Goal: Information Seeking & Learning: Learn about a topic

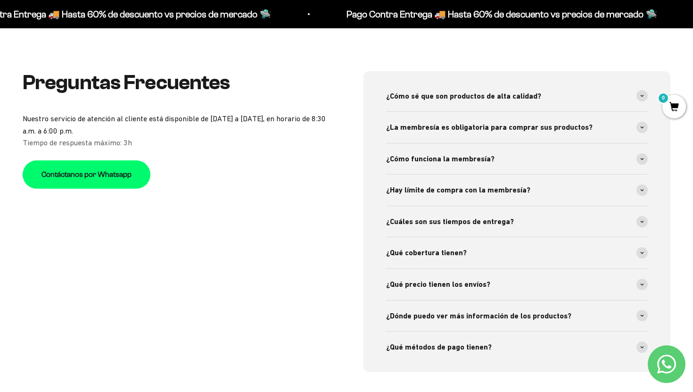
scroll to position [3237, 0]
click at [642, 124] on span at bounding box center [642, 127] width 11 height 11
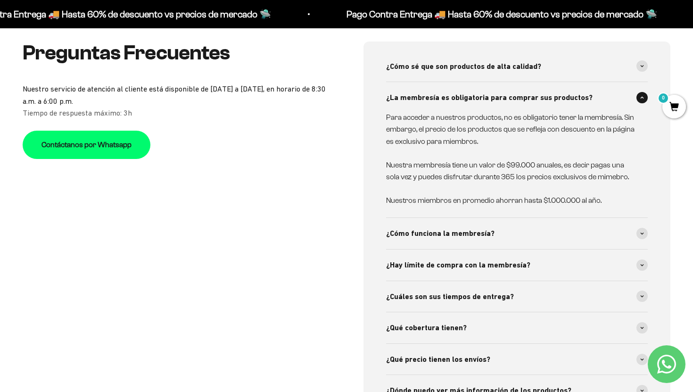
scroll to position [3282, 0]
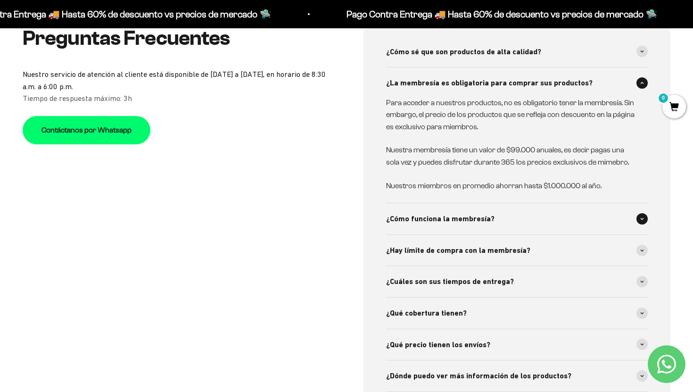
click at [639, 225] on div "¿Cómo funciona la membresía?" at bounding box center [517, 218] width 262 height 31
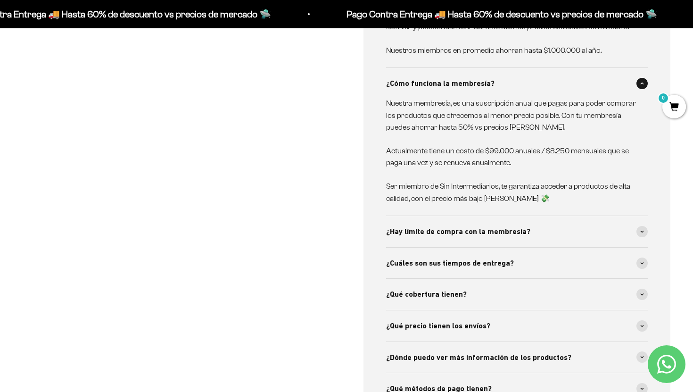
scroll to position [3418, 0]
click at [647, 227] on span at bounding box center [642, 231] width 11 height 11
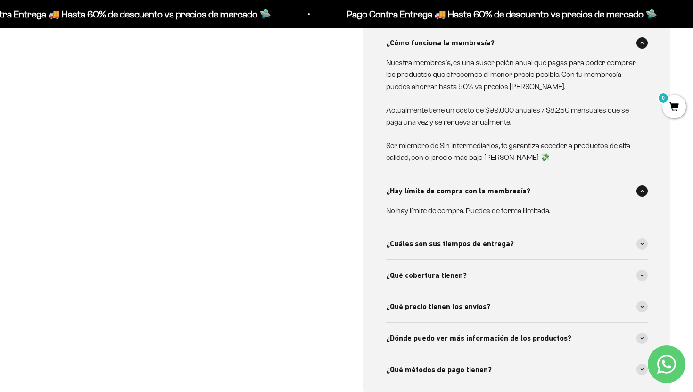
scroll to position [3459, 0]
click at [642, 242] on icon at bounding box center [643, 243] width 4 height 3
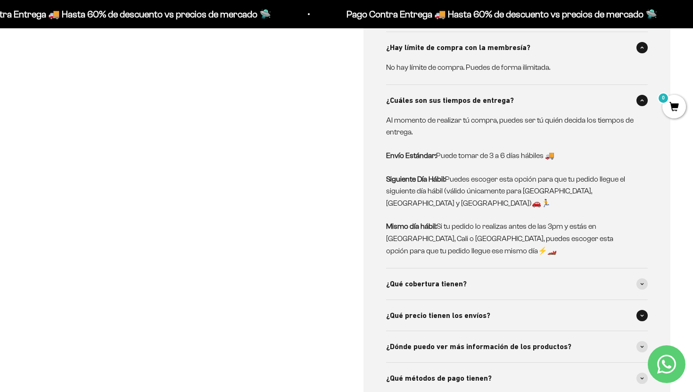
scroll to position [3602, 0]
click at [644, 278] on div "¿Qué cobertura tienen?" at bounding box center [517, 283] width 262 height 31
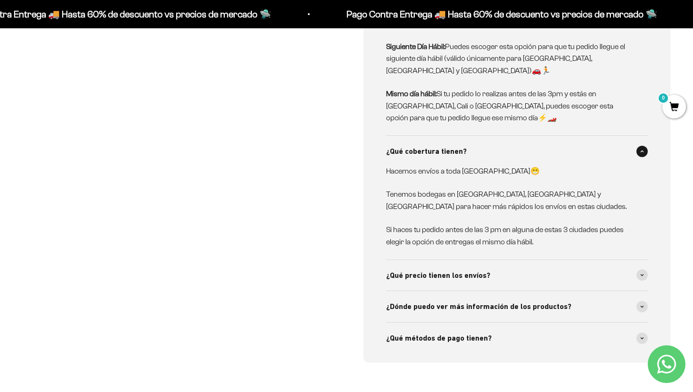
scroll to position [3749, 0]
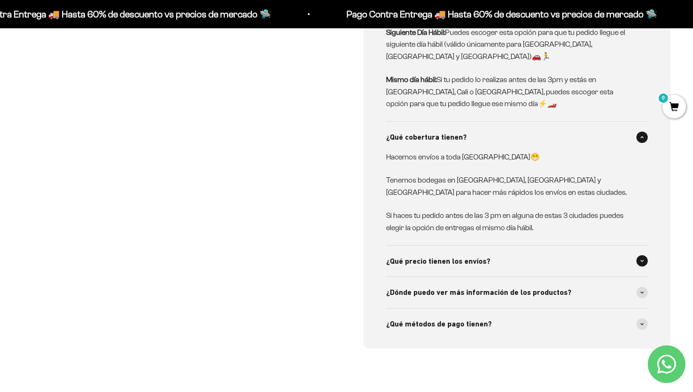
click at [645, 255] on span at bounding box center [642, 260] width 11 height 11
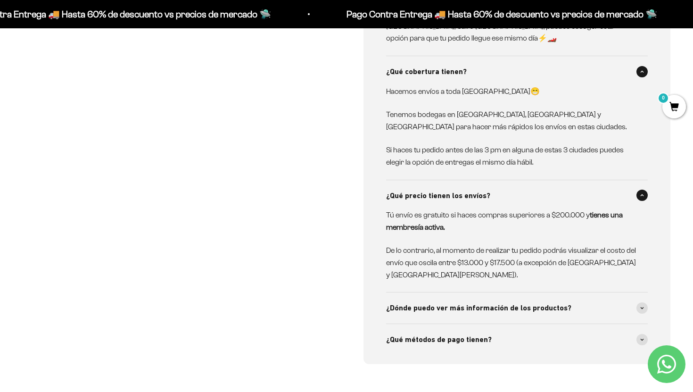
click at [639, 302] on span at bounding box center [642, 307] width 11 height 11
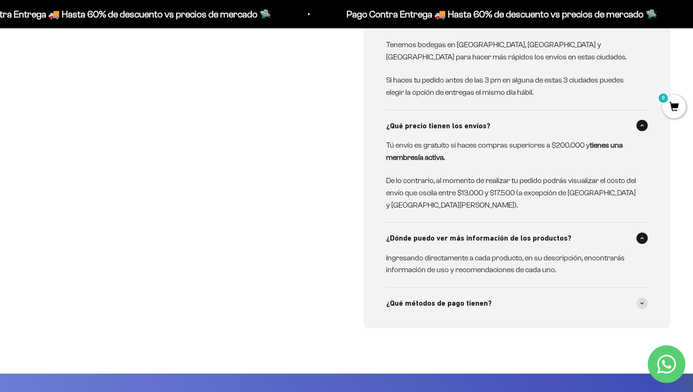
scroll to position [3885, 0]
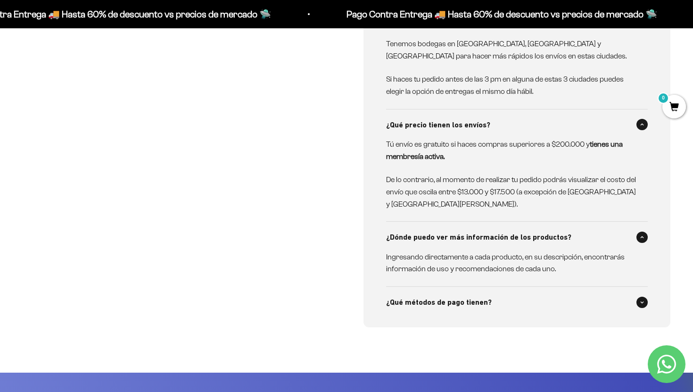
click at [642, 297] on span at bounding box center [642, 302] width 11 height 11
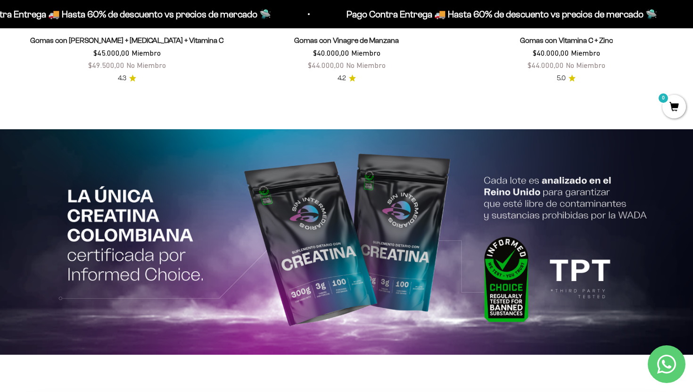
scroll to position [1892, 0]
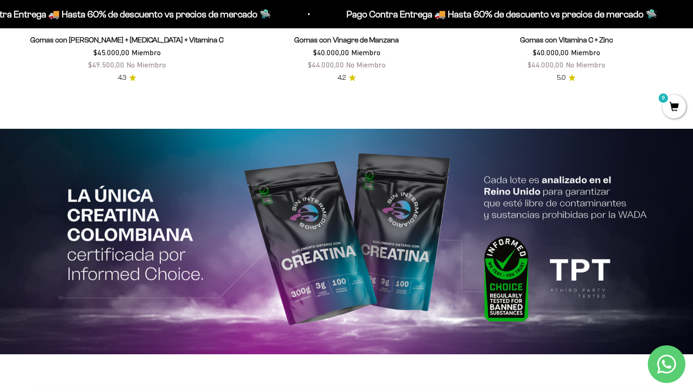
click at [637, 243] on img at bounding box center [346, 242] width 693 height 226
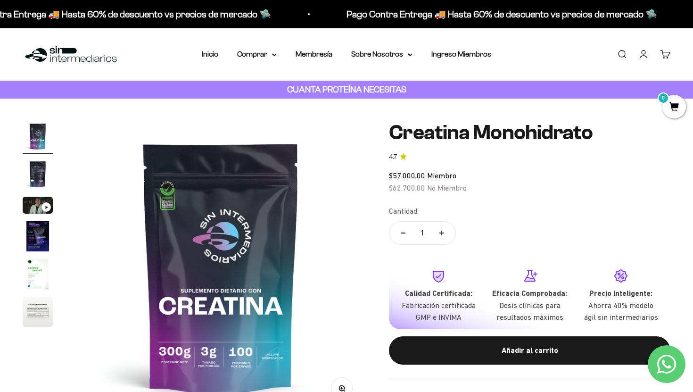
click at [547, 193] on div "$57.000,00 Miembro $62.700,00 No Miembro" at bounding box center [530, 182] width 282 height 24
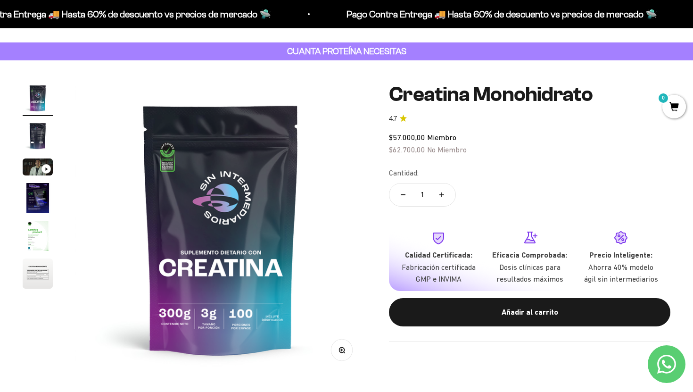
scroll to position [39, 0]
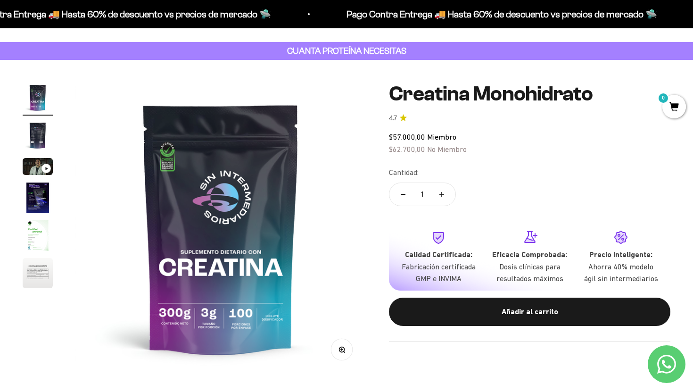
click at [36, 139] on img "Ir al artículo 2" at bounding box center [38, 135] width 30 height 30
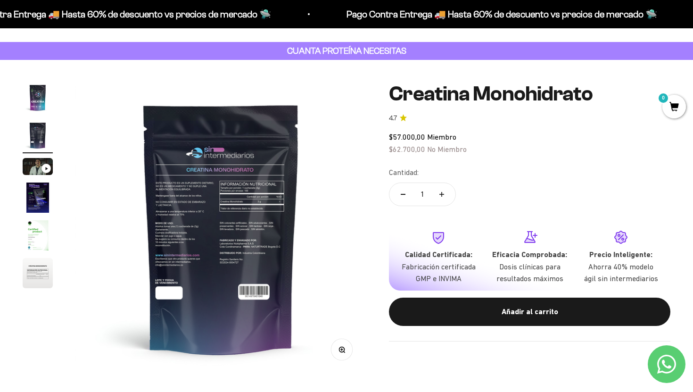
click at [39, 165] on img "Ir al artículo 3" at bounding box center [38, 166] width 30 height 17
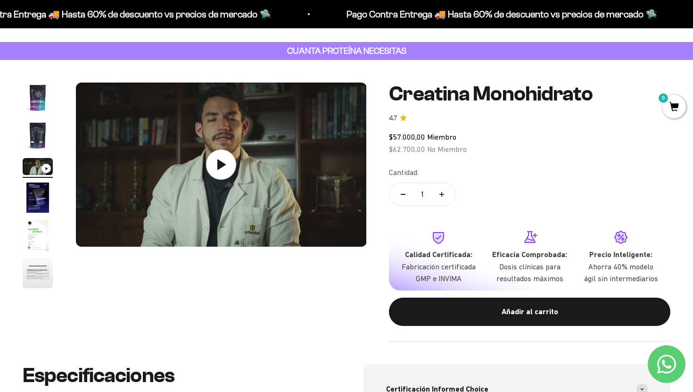
click at [39, 188] on img "Ir al artículo 4" at bounding box center [38, 198] width 30 height 30
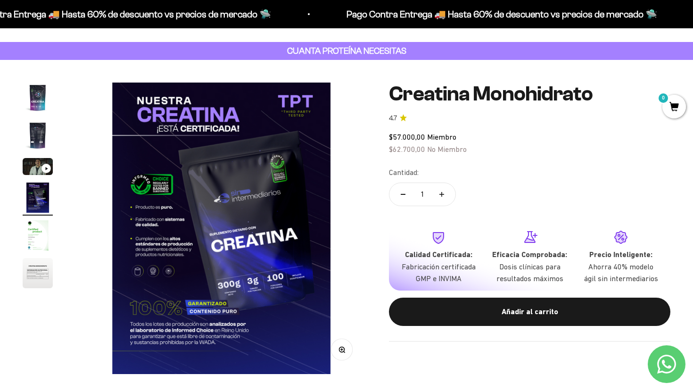
scroll to position [0, 908]
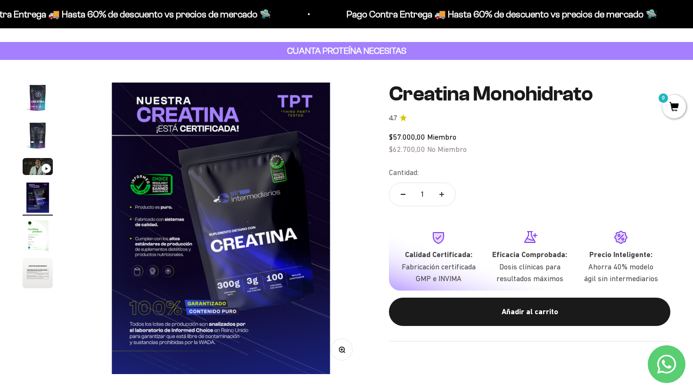
click at [39, 233] on img "Ir al artículo 5" at bounding box center [38, 235] width 30 height 30
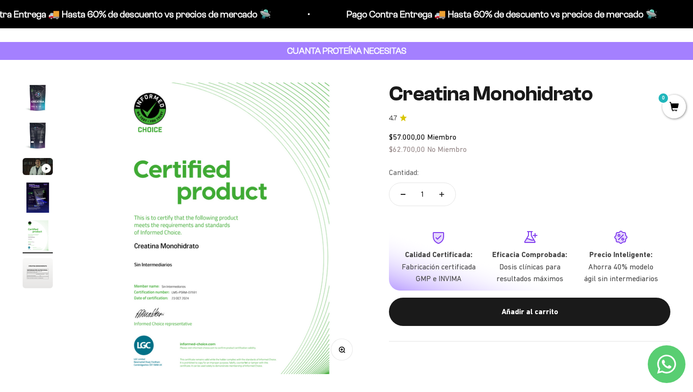
scroll to position [0, 1210]
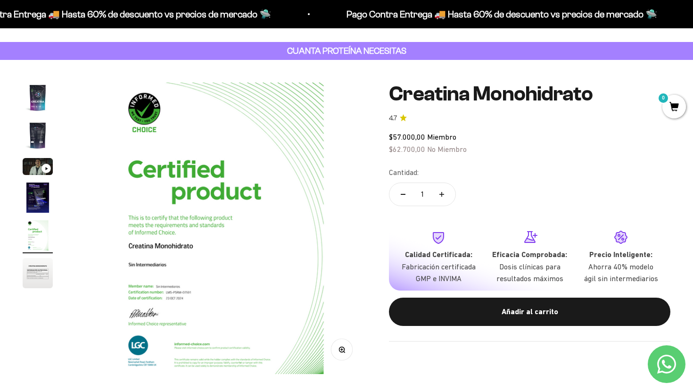
click at [40, 257] on page-dots at bounding box center [38, 187] width 30 height 208
click at [40, 264] on img "Ir al artículo 6" at bounding box center [38, 273] width 30 height 30
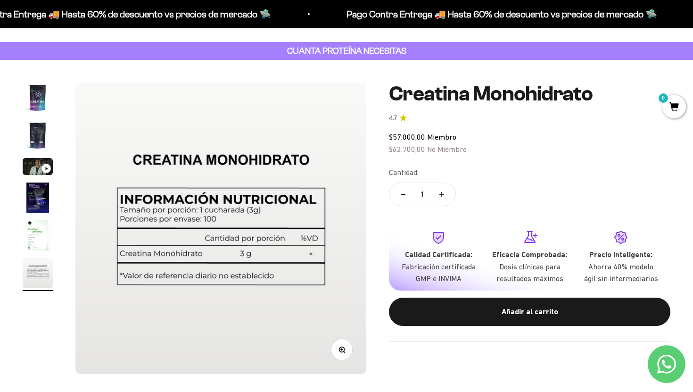
scroll to position [0, 0]
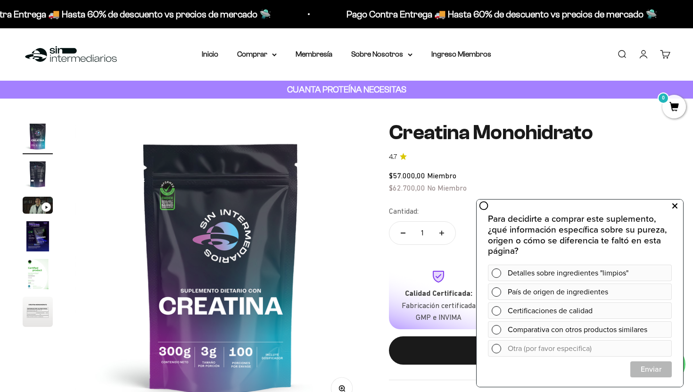
click at [676, 209] on icon at bounding box center [675, 206] width 5 height 12
